Goal: Complete application form

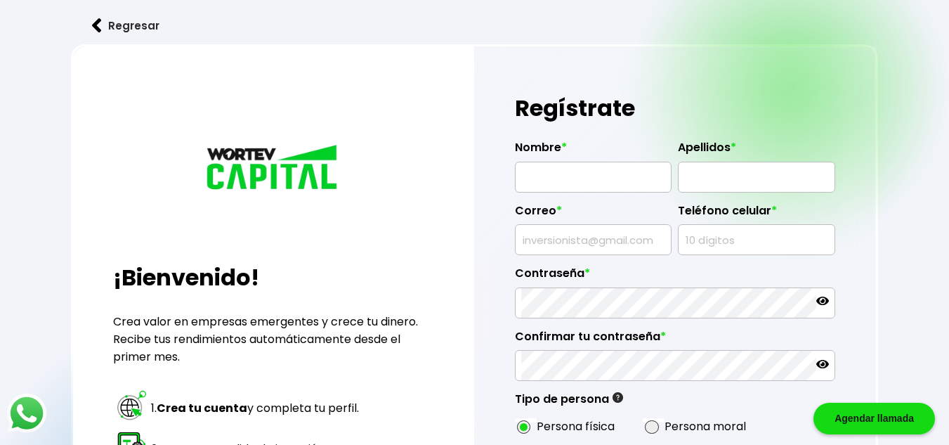
click at [593, 189] on input "text" at bounding box center [593, 177] width 144 height 30
type input "[PERSON_NAME]"
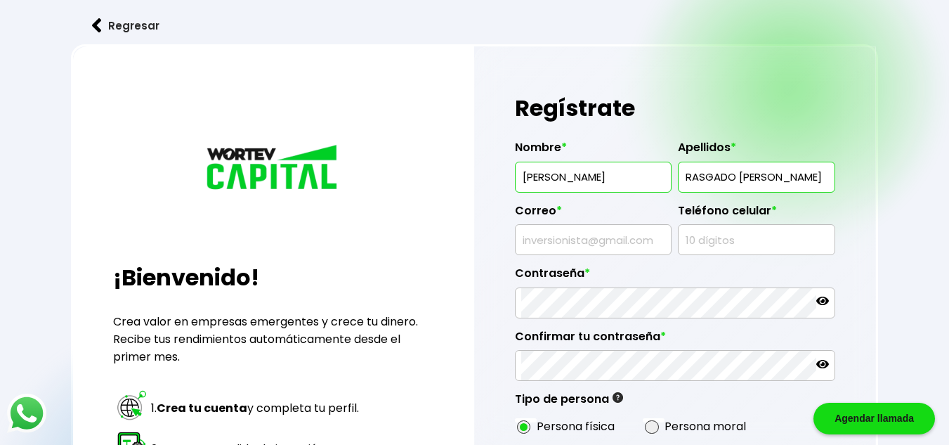
type input "RASGADO [PERSON_NAME]"
click at [583, 251] on input "text" at bounding box center [593, 240] width 144 height 30
type input "[EMAIL_ADDRESS][DOMAIN_NAME]"
click at [741, 241] on input "text" at bounding box center [756, 240] width 144 height 30
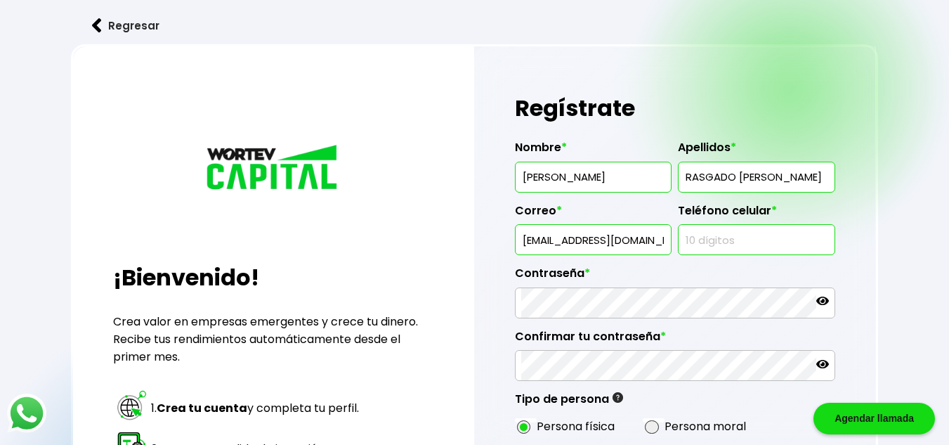
click at [645, 242] on input "[EMAIL_ADDRESS][DOMAIN_NAME]" at bounding box center [593, 240] width 144 height 30
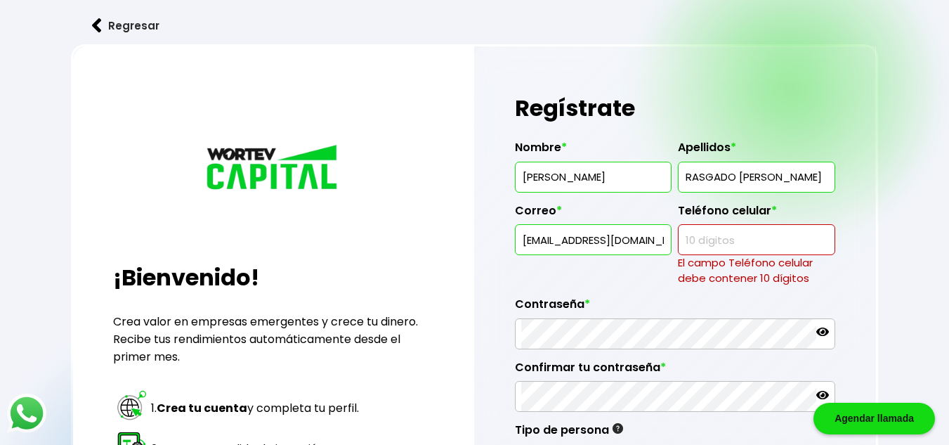
drag, startPoint x: 645, startPoint y: 242, endPoint x: 466, endPoint y: 232, distance: 179.5
click at [466, 232] on div "¡Bienvenido! Crea valor en empresas emergentes y crece tu dinero. Recibe tus re…" at bounding box center [474, 371] width 807 height 655
click at [540, 237] on input "text" at bounding box center [593, 240] width 144 height 30
type input "[EMAIL_ADDRESS][DOMAIN_NAME]"
click at [771, 240] on input "text" at bounding box center [756, 240] width 144 height 30
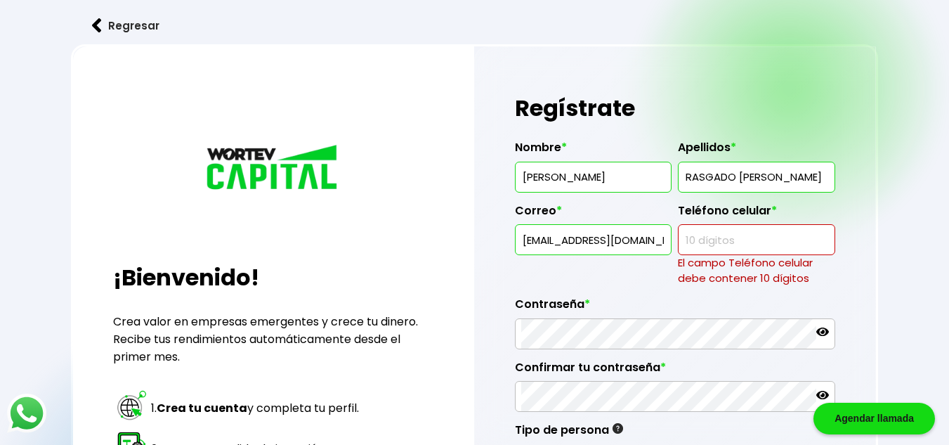
type input "5513572964"
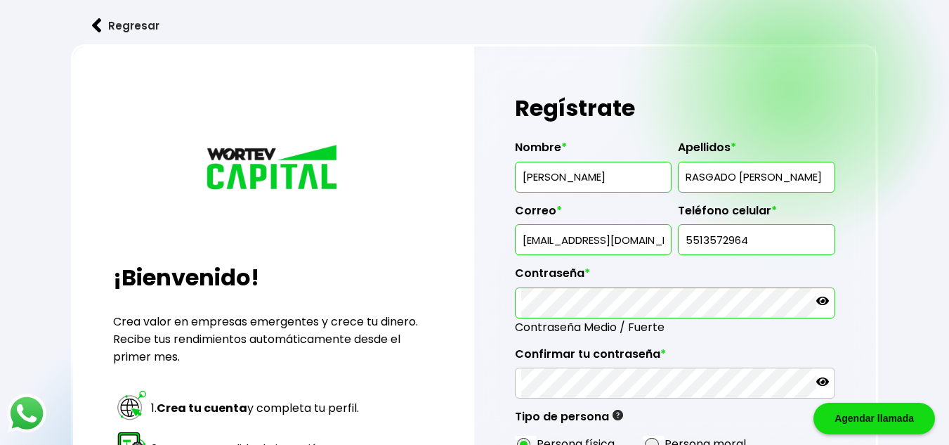
click at [817, 298] on icon at bounding box center [823, 300] width 13 height 13
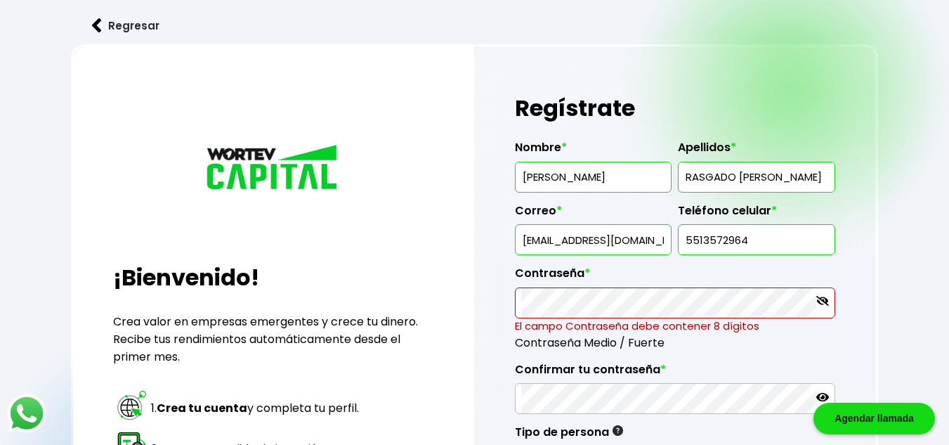
click at [821, 301] on icon at bounding box center [823, 300] width 13 height 13
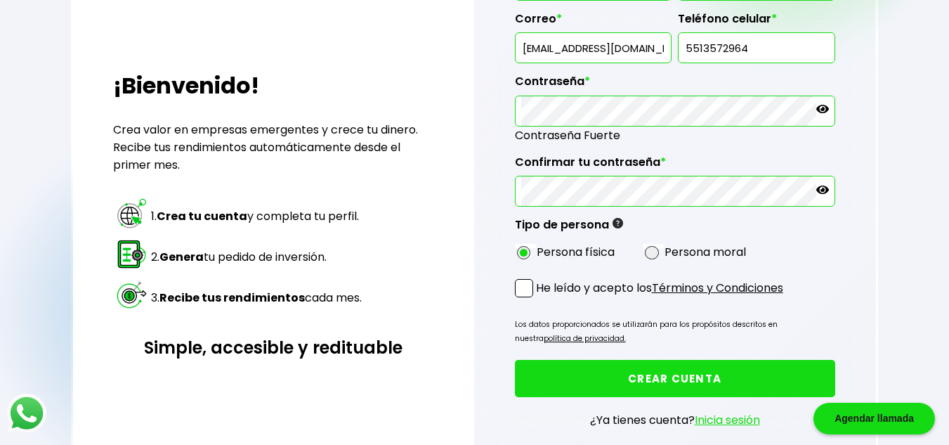
scroll to position [211, 0]
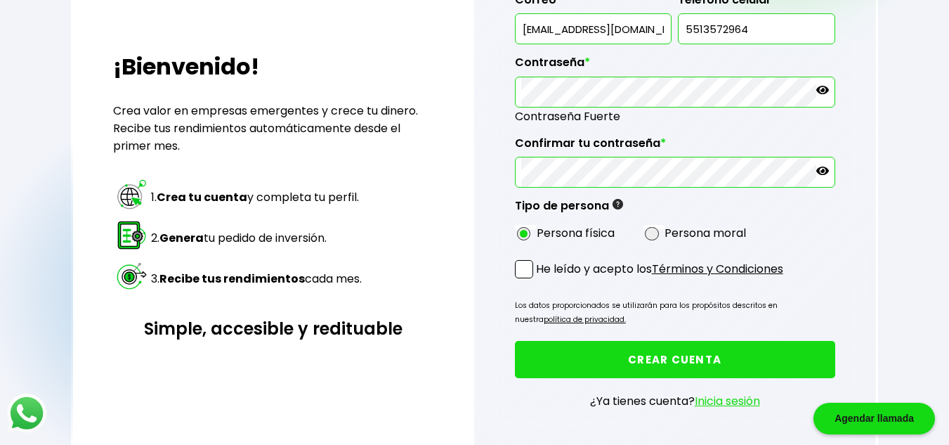
click at [524, 275] on span at bounding box center [524, 269] width 18 height 18
click at [539, 280] on input "He leído y acepto los Términos y Condiciones" at bounding box center [539, 280] width 0 height 0
click at [671, 359] on button "CREAR CUENTA" at bounding box center [675, 359] width 320 height 37
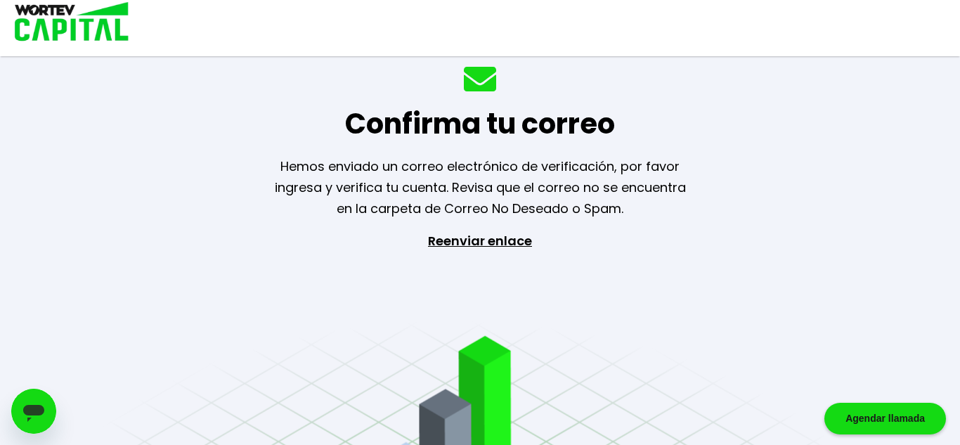
click at [503, 251] on p "Reenviar enlace" at bounding box center [479, 305] width 129 height 148
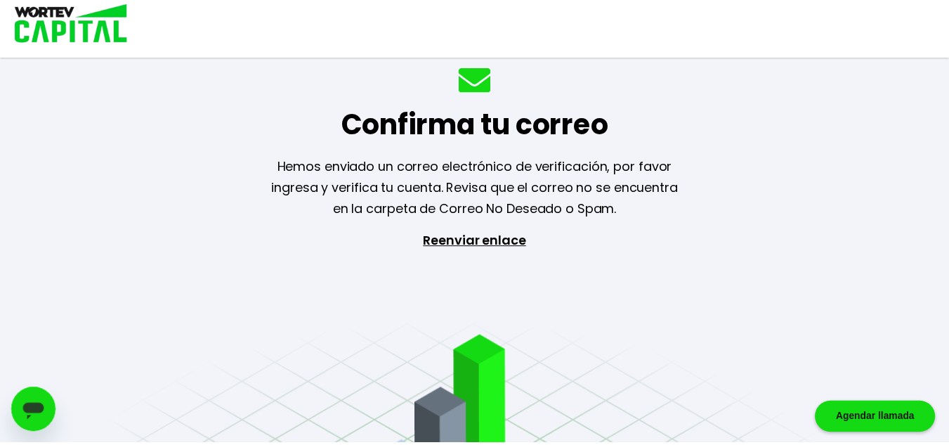
scroll to position [211, 0]
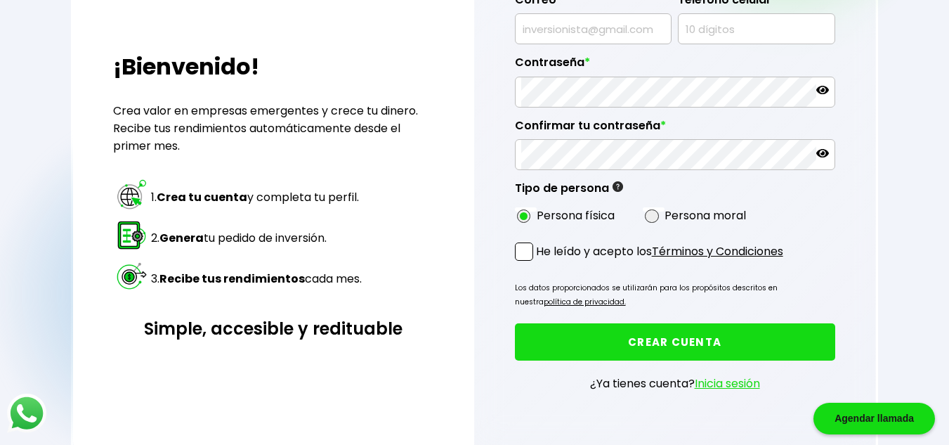
click at [737, 379] on link "Inicia sesión" at bounding box center [727, 383] width 65 height 16
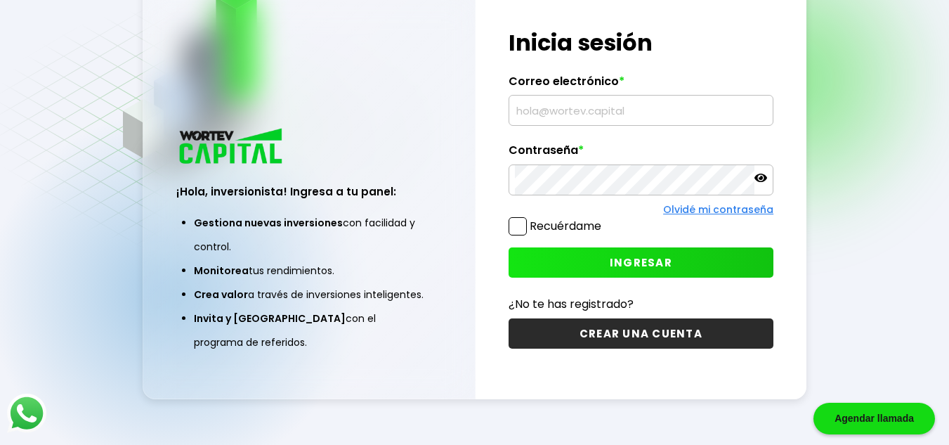
click at [582, 112] on input "text" at bounding box center [641, 111] width 252 height 30
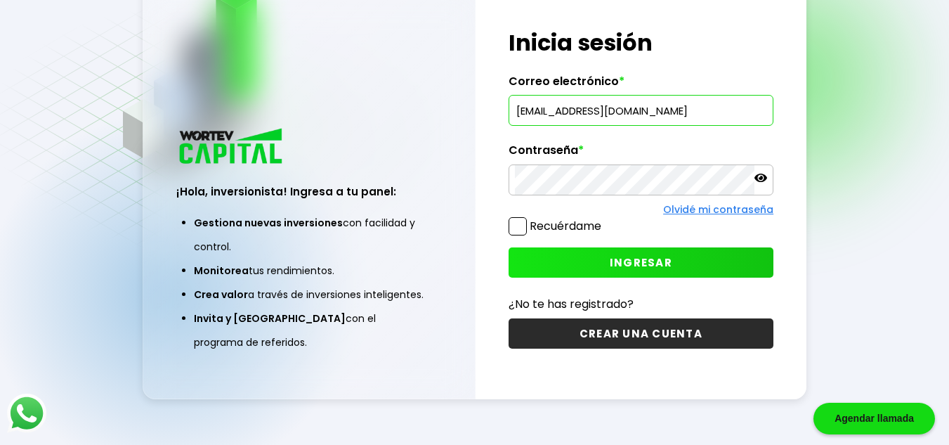
type input "[EMAIL_ADDRESS][DOMAIN_NAME]"
click at [655, 268] on span "INGRESAR" at bounding box center [641, 262] width 63 height 15
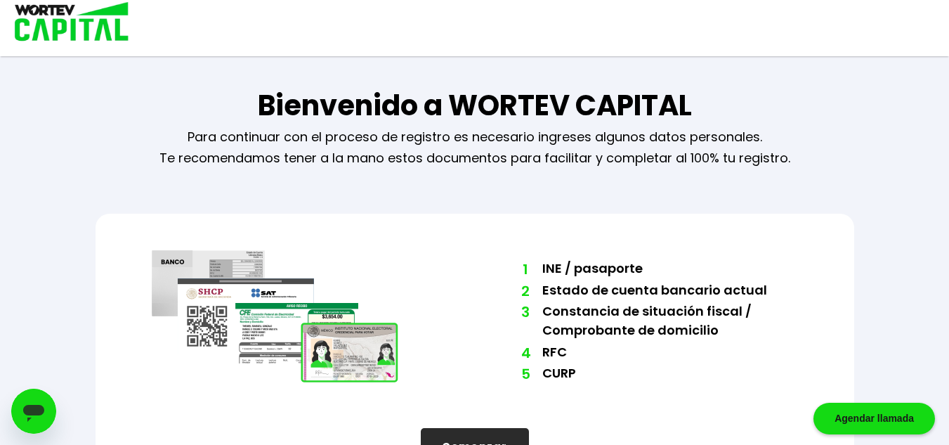
scroll to position [54, 0]
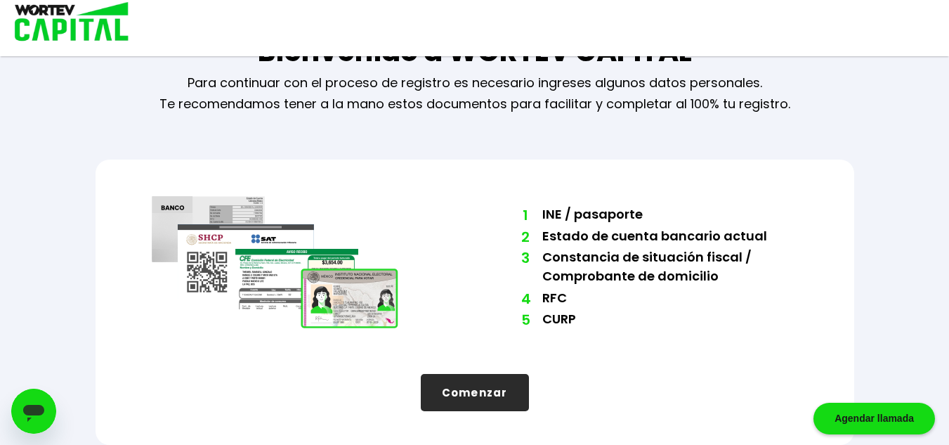
click at [485, 406] on button "Comenzar" at bounding box center [475, 392] width 108 height 37
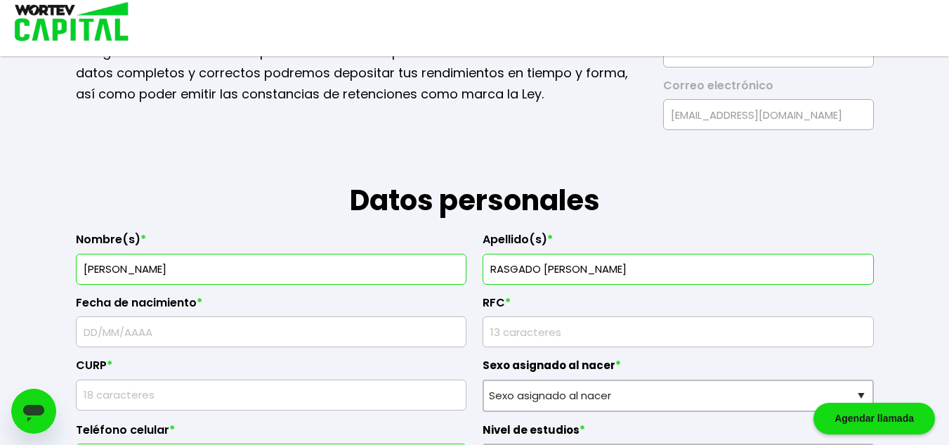
scroll to position [195, 0]
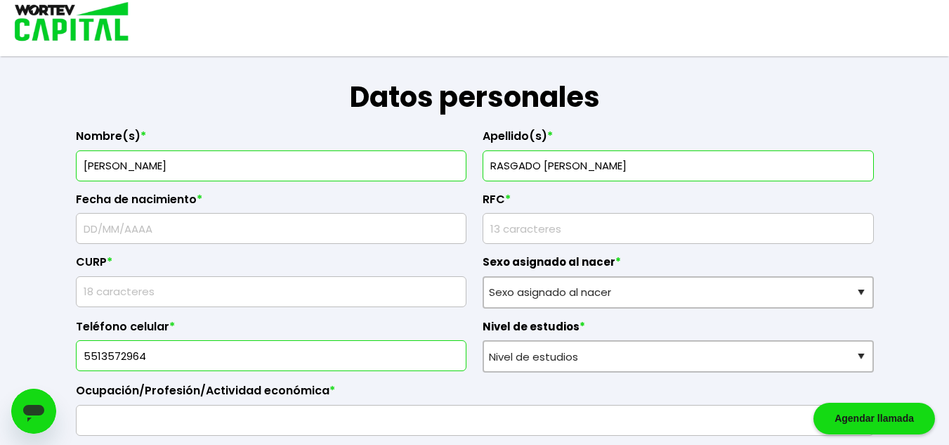
click at [121, 223] on input "text" at bounding box center [271, 229] width 379 height 30
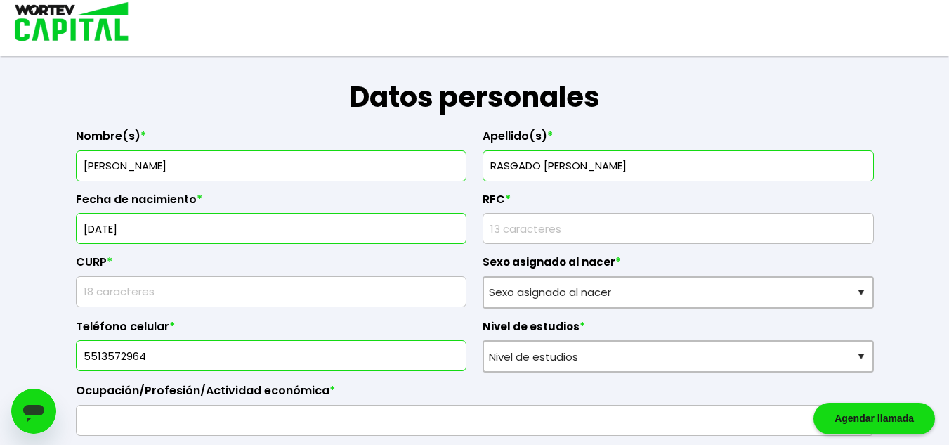
type input "[DATE]"
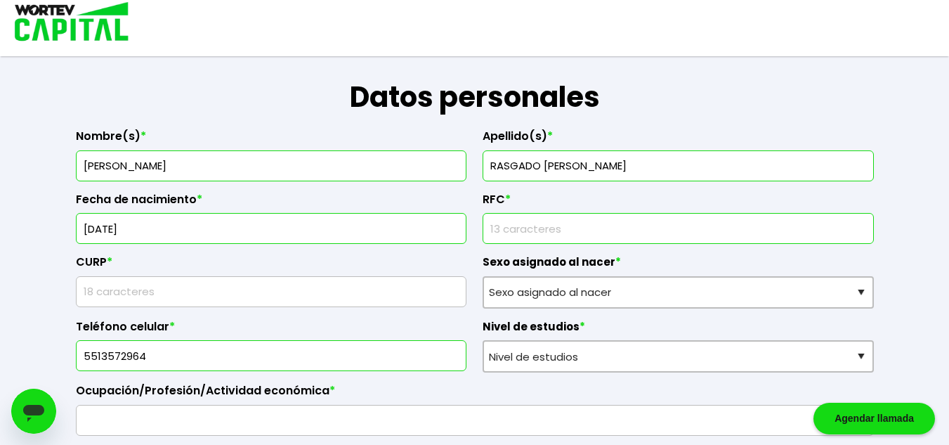
click at [543, 231] on input "rfc" at bounding box center [678, 229] width 379 height 30
type input "RAMH821230F47"
click at [177, 297] on input "text" at bounding box center [271, 292] width 379 height 30
type input "RAMH821230HSLSTB04"
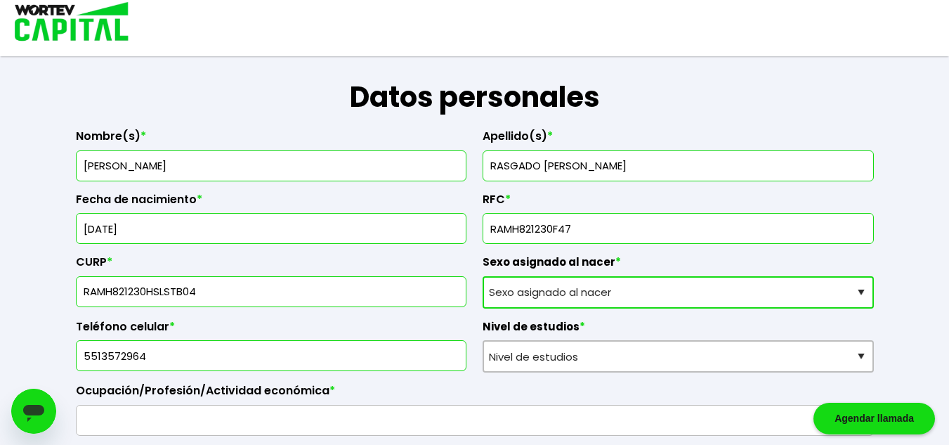
click at [867, 292] on select "Sexo asignado al nacer Hombre Mujer Prefiero no contestar" at bounding box center [678, 292] width 391 height 32
select select "Hombre"
click at [483, 276] on select "Sexo asignado al nacer Hombre Mujer Prefiero no contestar" at bounding box center [678, 292] width 391 height 32
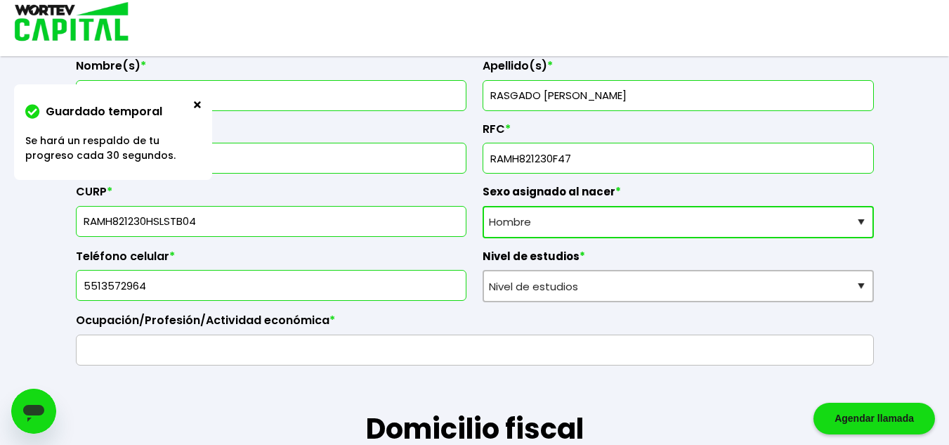
scroll to position [335, 0]
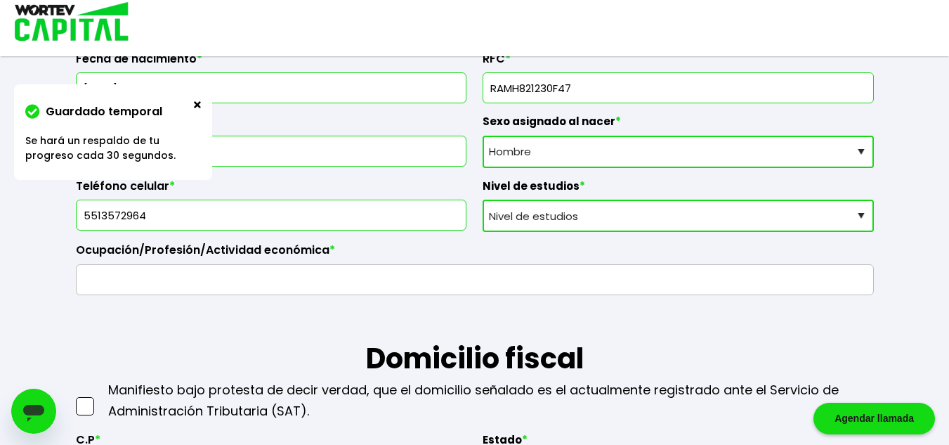
click at [861, 218] on select "Nivel de estudios Primaria Secundaria Bachillerato Licenciatura Posgrado" at bounding box center [678, 216] width 391 height 32
select select "Licenciatura"
click at [483, 200] on select "Nivel de estudios Primaria Secundaria Bachillerato Licenciatura Posgrado" at bounding box center [678, 216] width 391 height 32
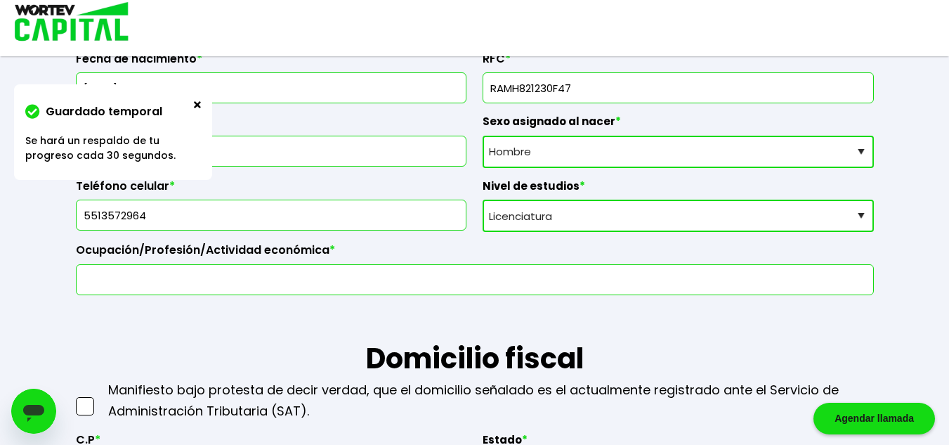
click at [172, 283] on input "text" at bounding box center [475, 280] width 786 height 30
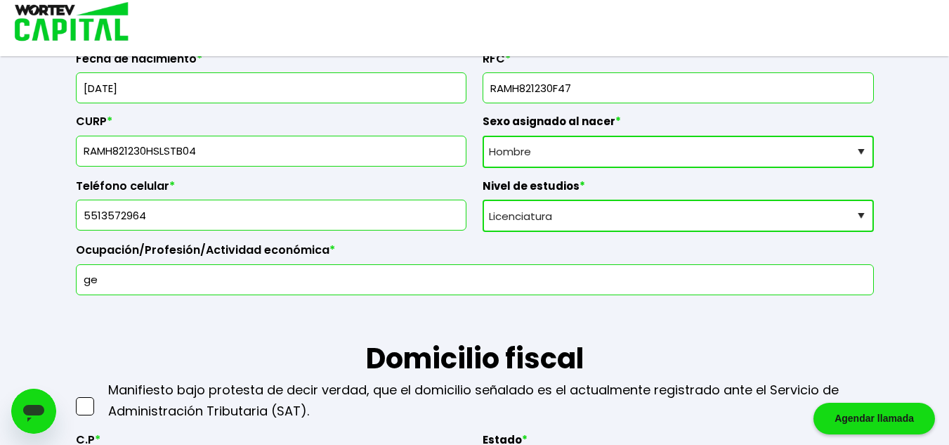
type input "g"
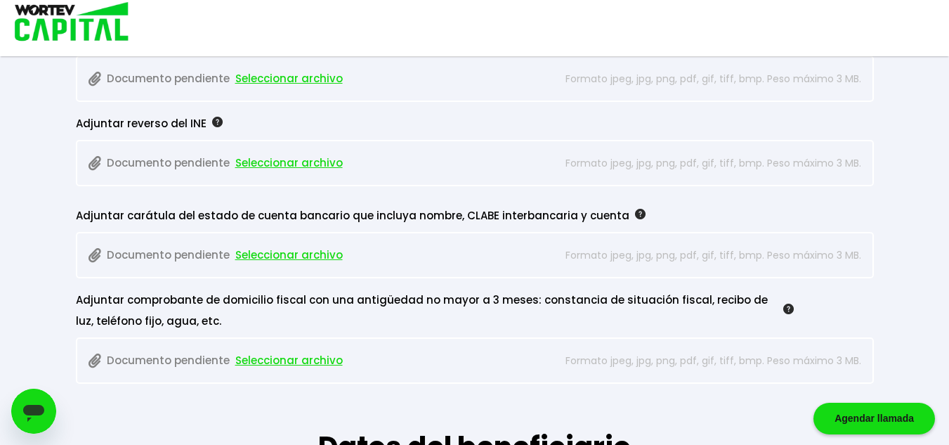
scroll to position [1319, 0]
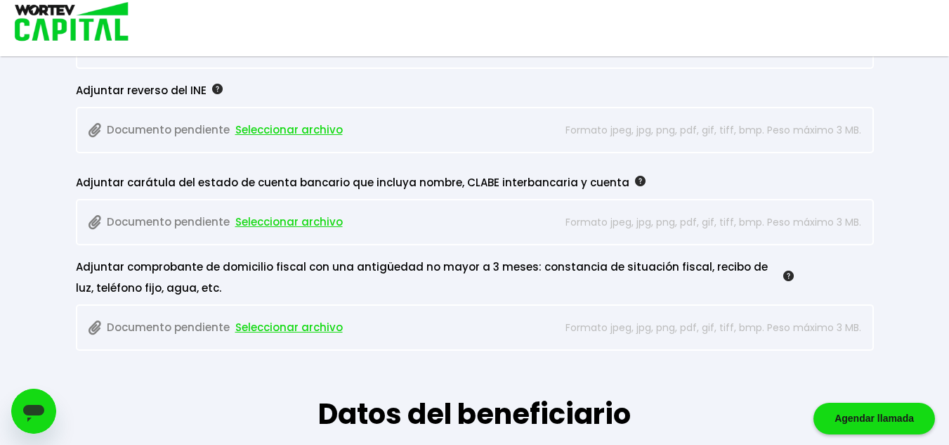
type input "Gerente de ventas"
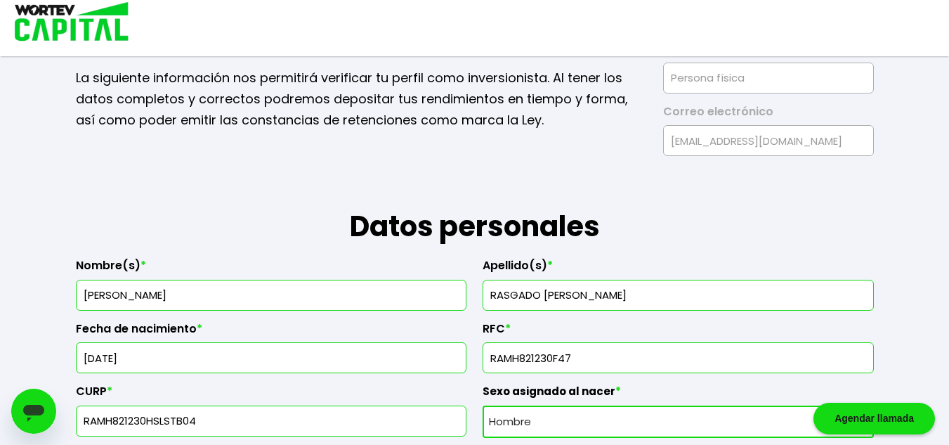
scroll to position [0, 0]
